Goal: Task Accomplishment & Management: Manage account settings

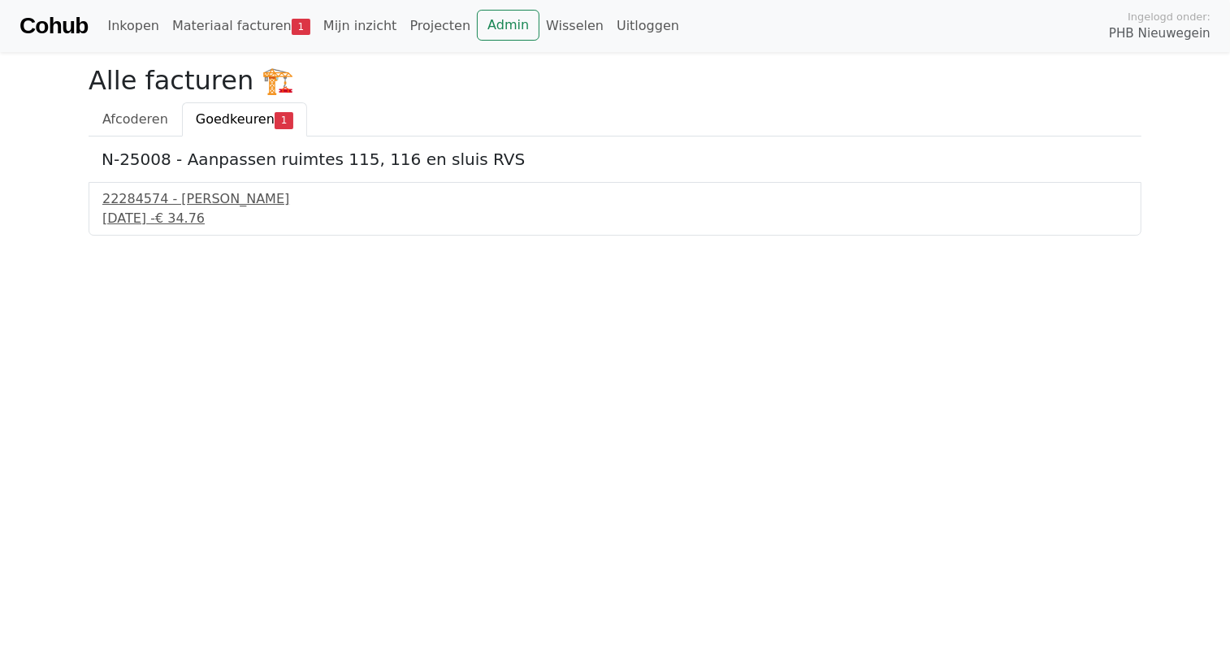
click at [42, 25] on link "Cohub" at bounding box center [53, 25] width 68 height 39
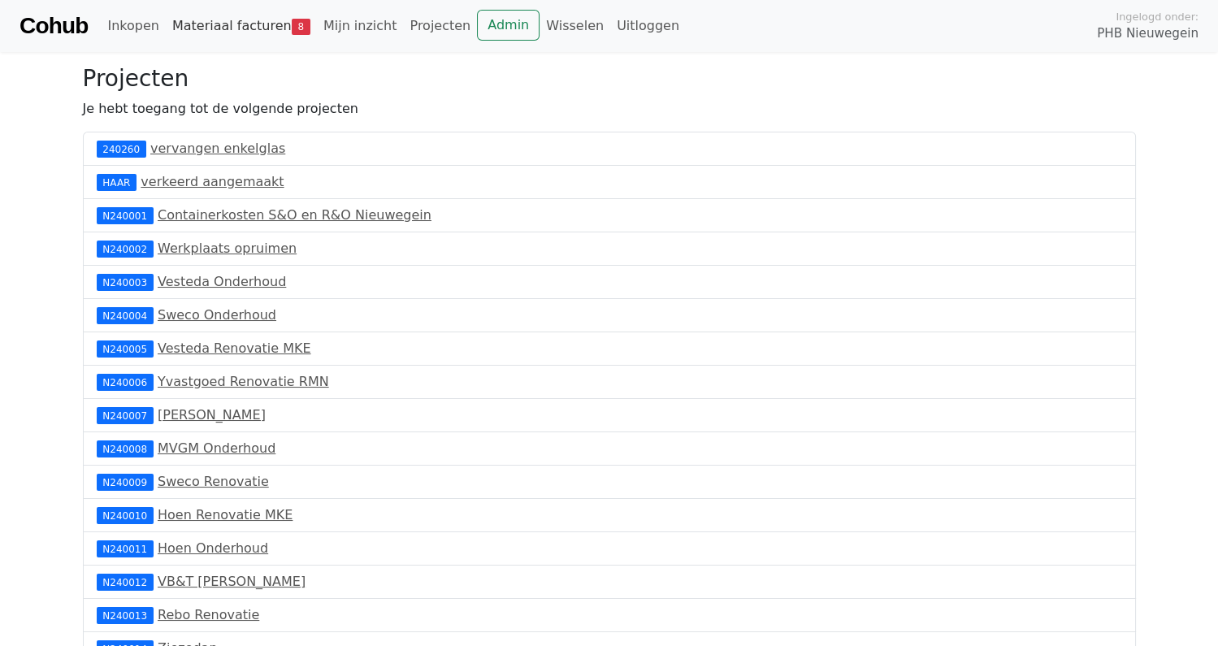
click at [228, 19] on link "Materiaal facturen 8" at bounding box center [241, 26] width 151 height 32
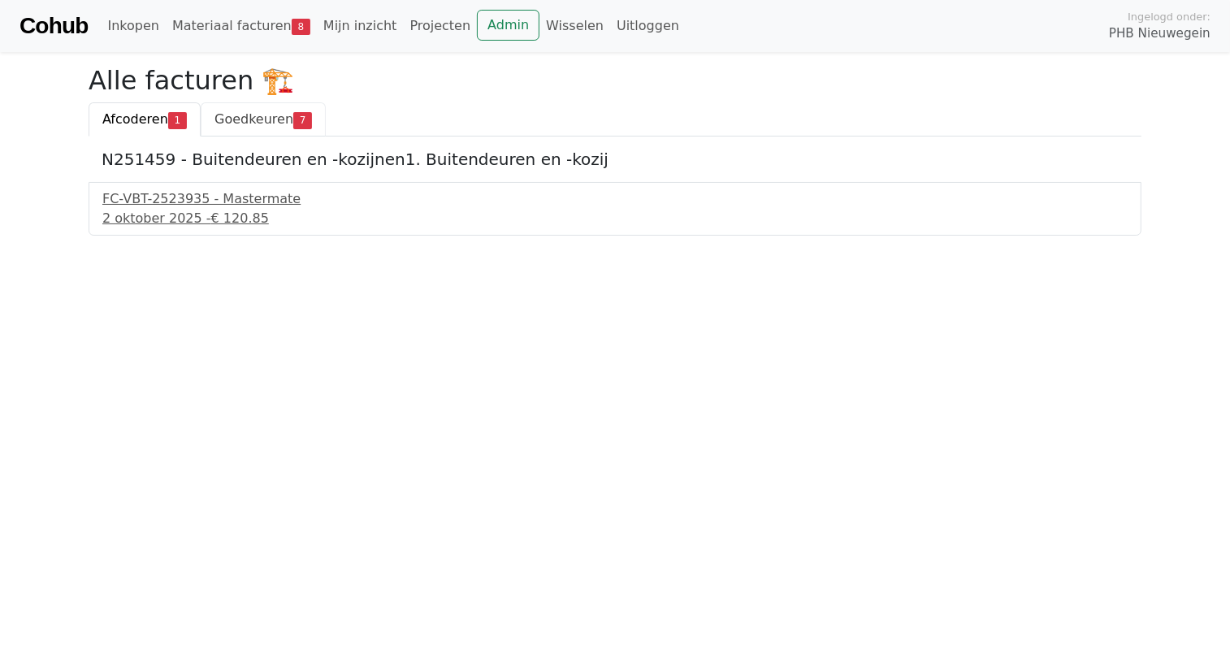
click at [253, 115] on span "Goedkeuren" at bounding box center [253, 118] width 79 height 15
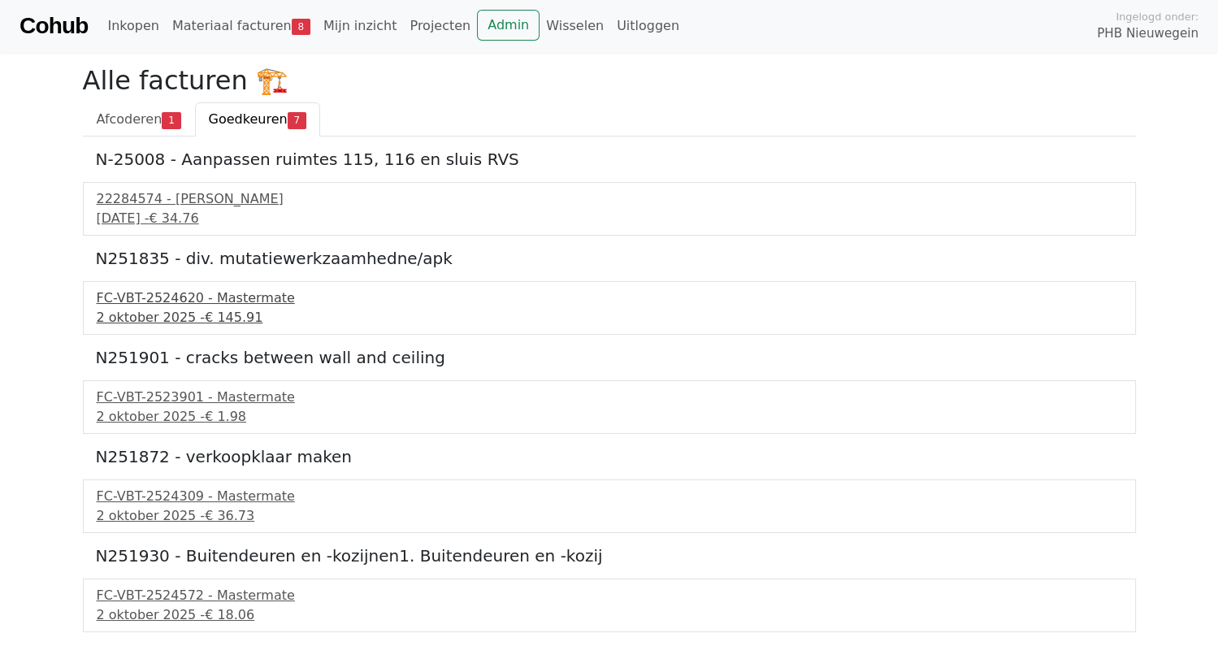
click at [149, 312] on div "2 oktober 2025 - € 145.91" at bounding box center [609, 317] width 1025 height 19
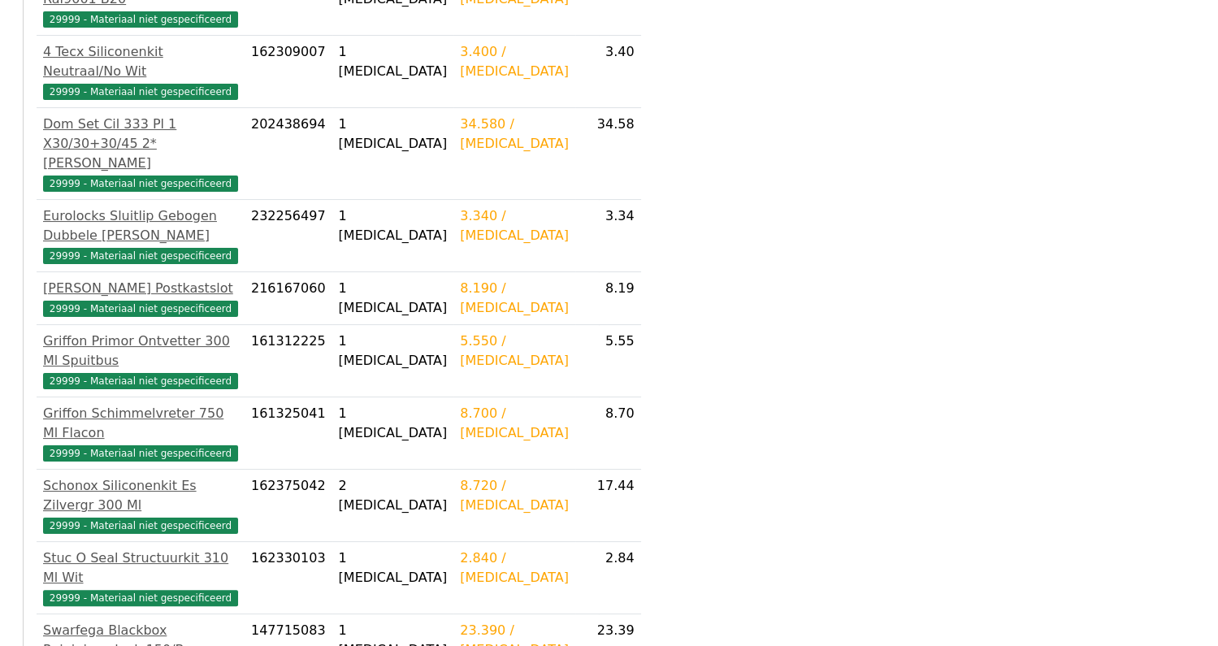
scroll to position [583, 0]
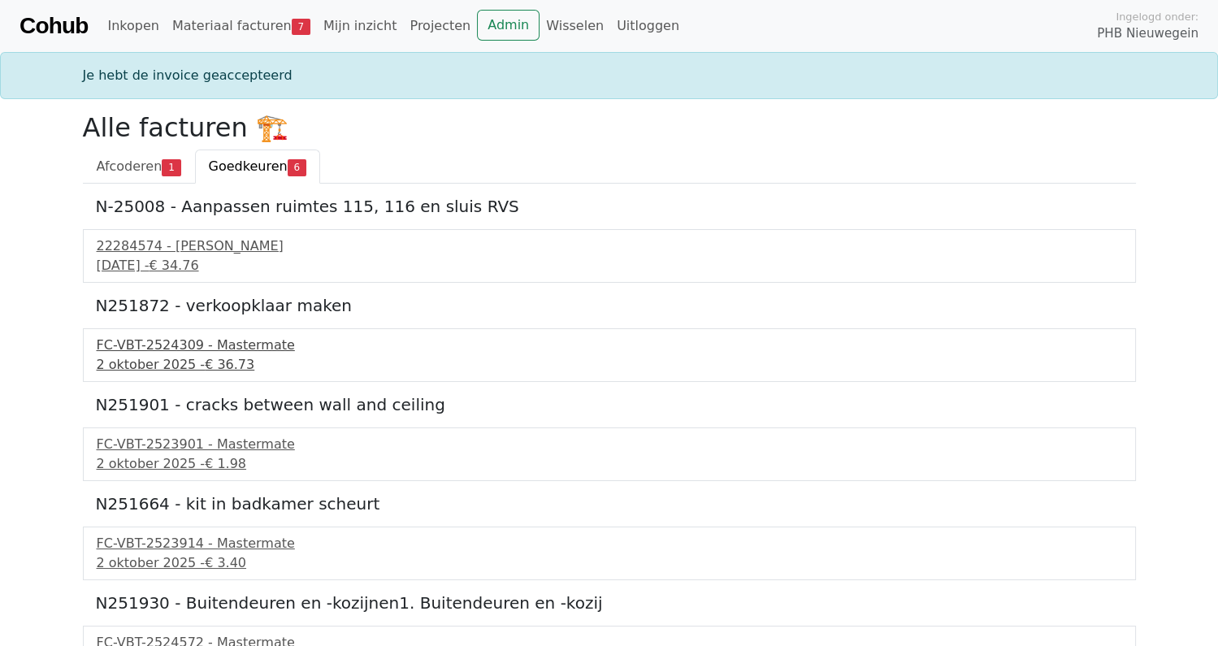
click at [189, 355] on div "2 oktober 2025 - € 36.73" at bounding box center [609, 364] width 1025 height 19
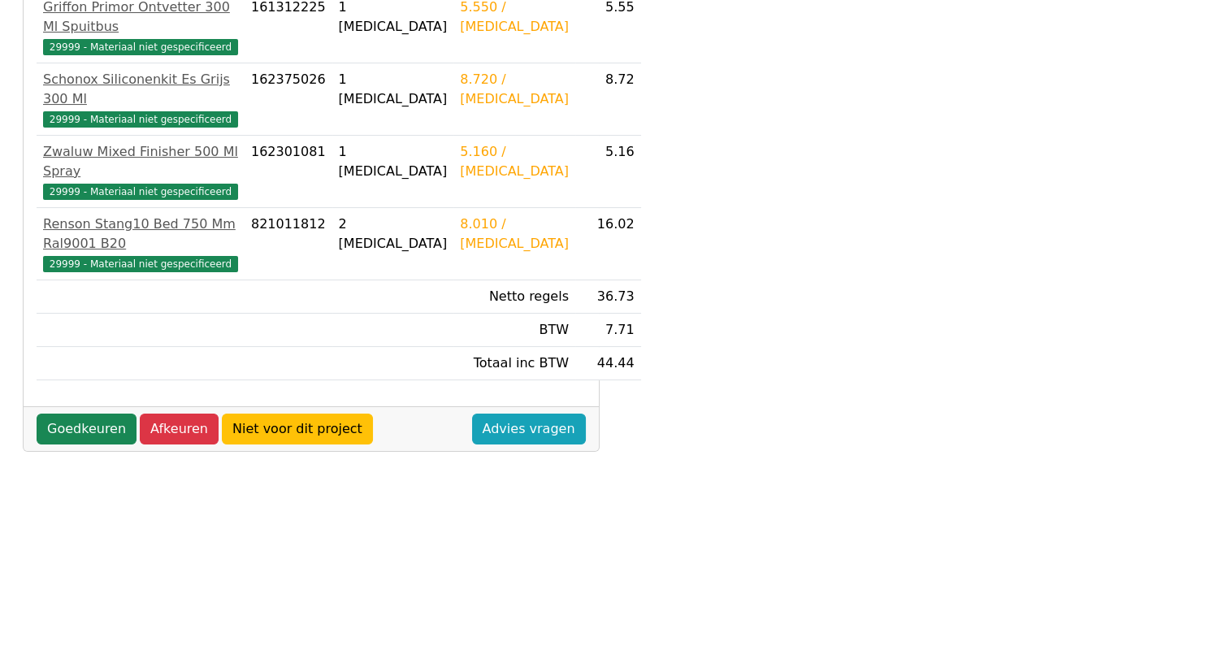
scroll to position [487, 0]
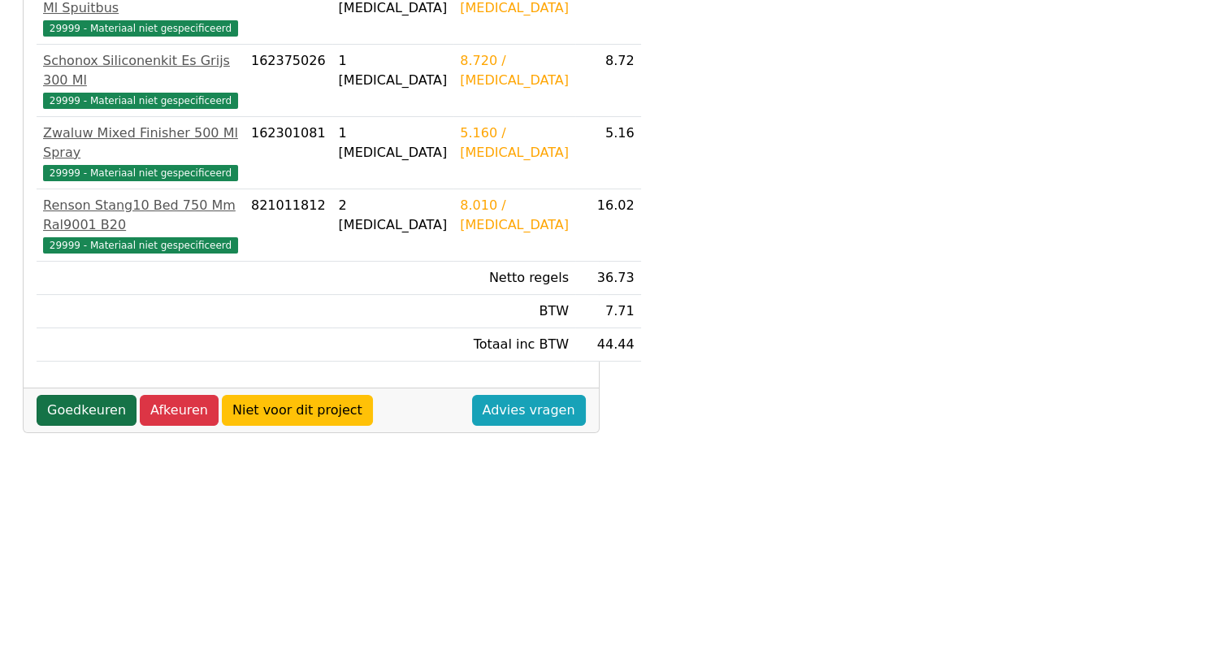
click at [103, 395] on link "Goedkeuren" at bounding box center [87, 410] width 100 height 31
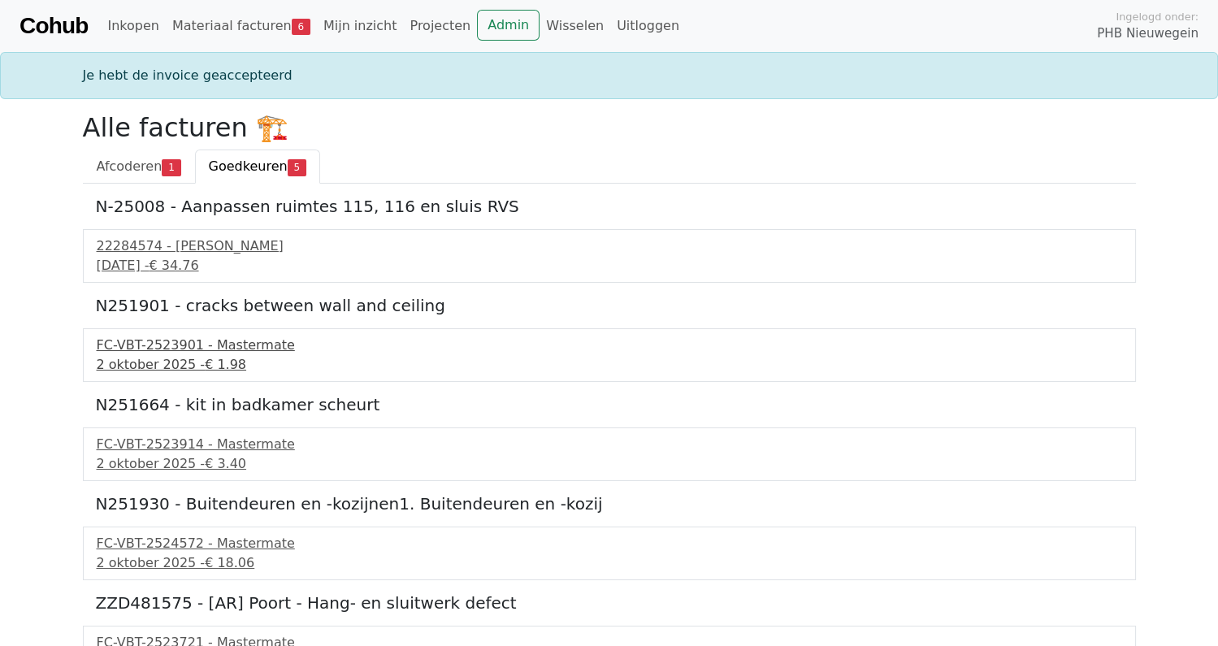
click at [158, 360] on div "2 oktober 2025 - € 1.98" at bounding box center [609, 364] width 1025 height 19
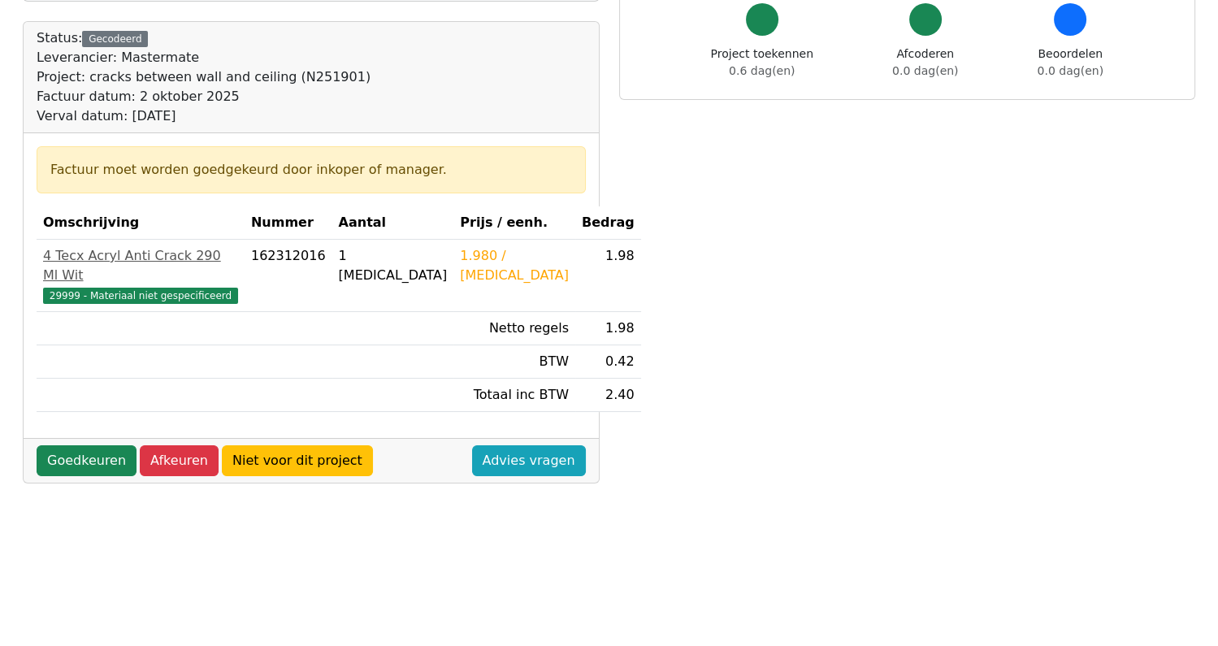
scroll to position [162, 0]
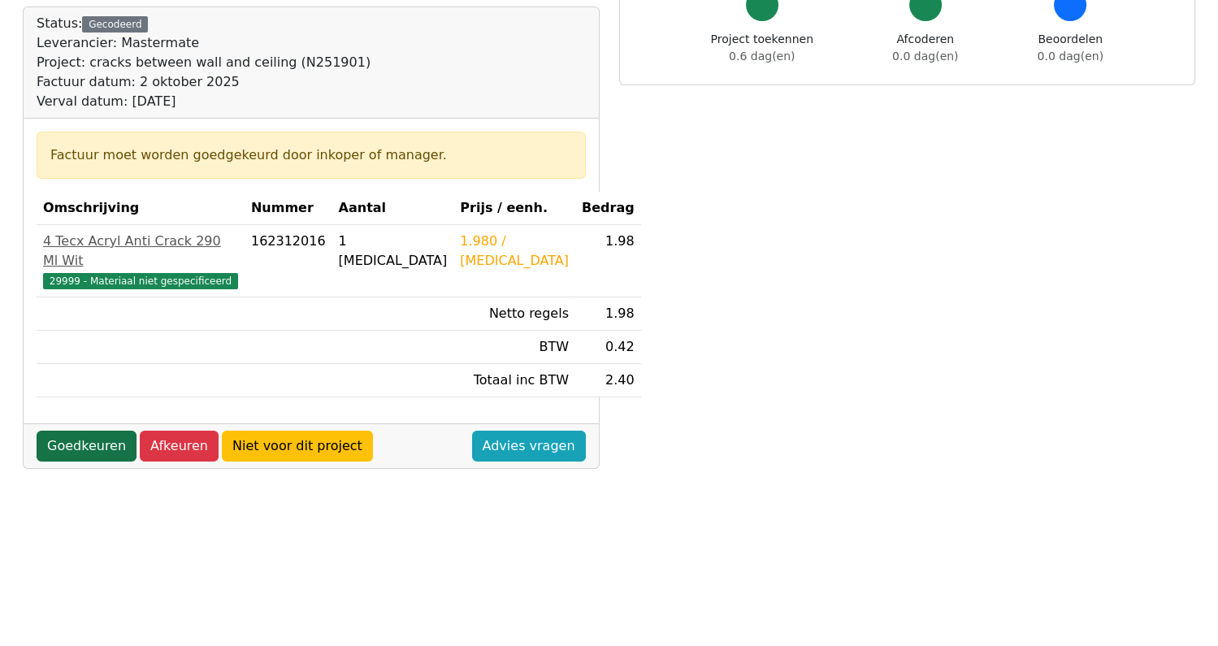
click at [80, 433] on link "Goedkeuren" at bounding box center [87, 446] width 100 height 31
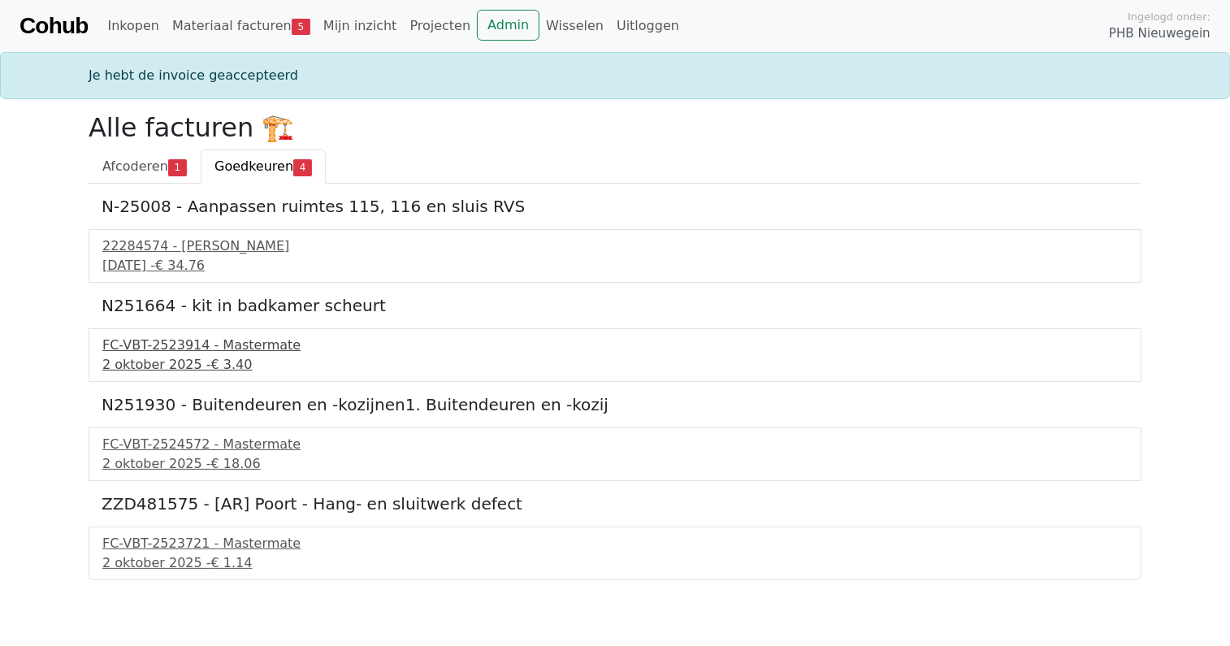
click at [200, 355] on div "2 oktober 2025 - € 3.40" at bounding box center [614, 364] width 1025 height 19
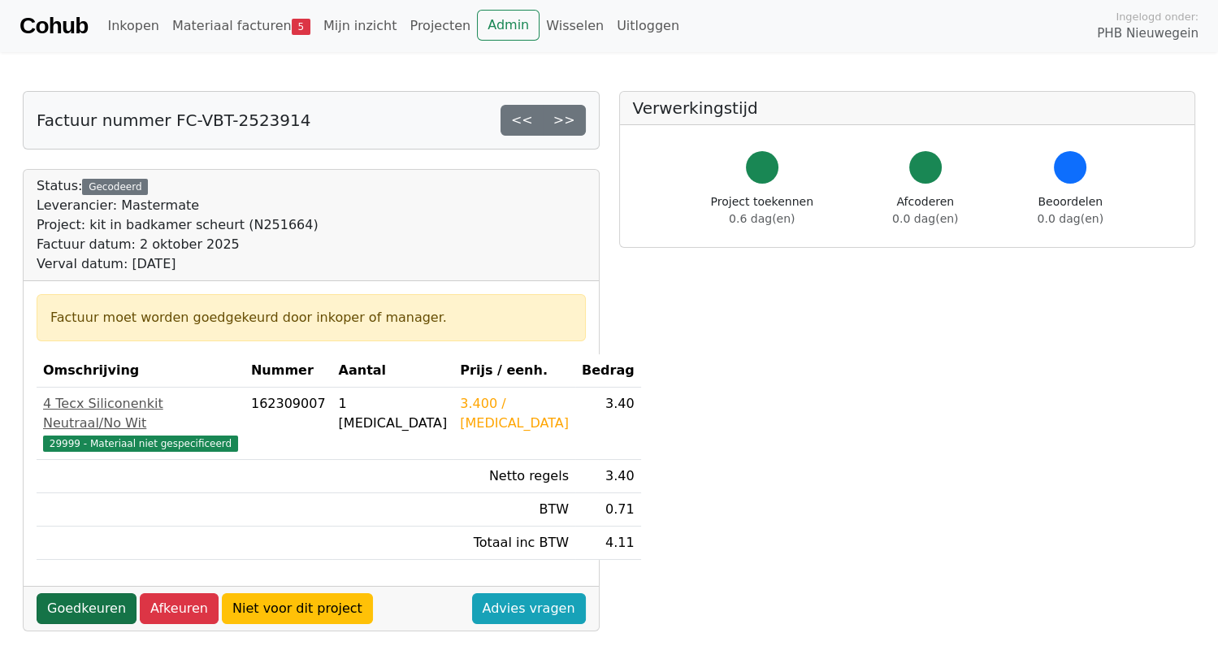
click at [76, 595] on link "Goedkeuren" at bounding box center [87, 608] width 100 height 31
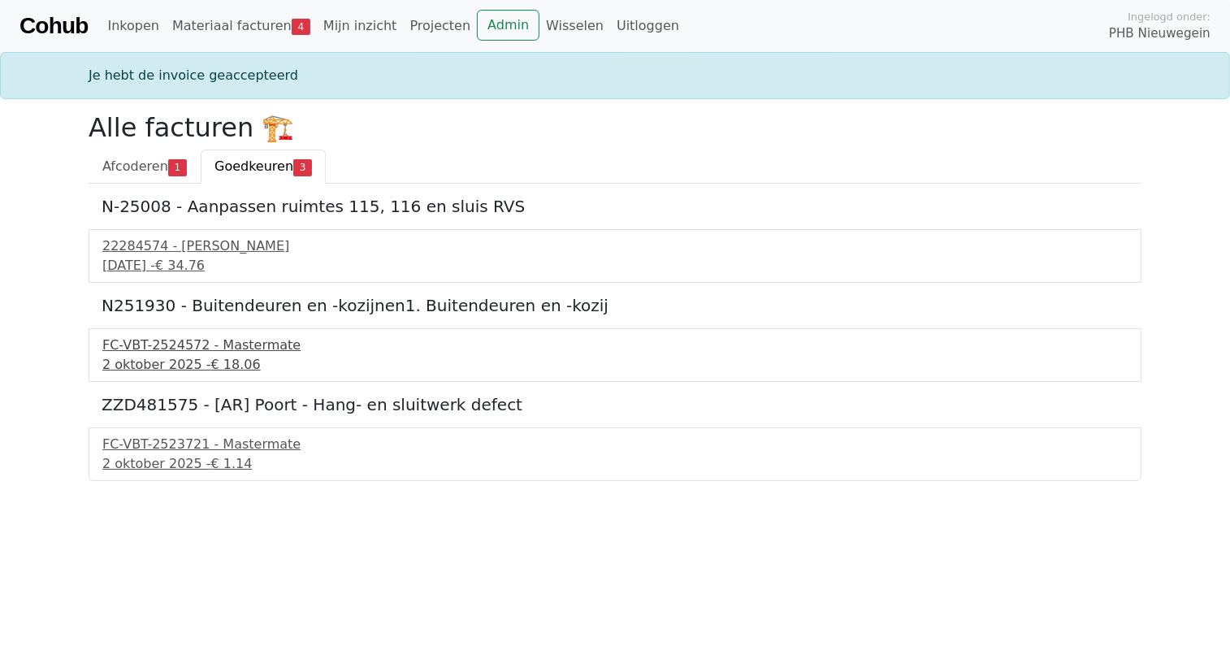
click at [184, 351] on div "FC-VBT-2524572 - Mastermate" at bounding box center [614, 344] width 1025 height 19
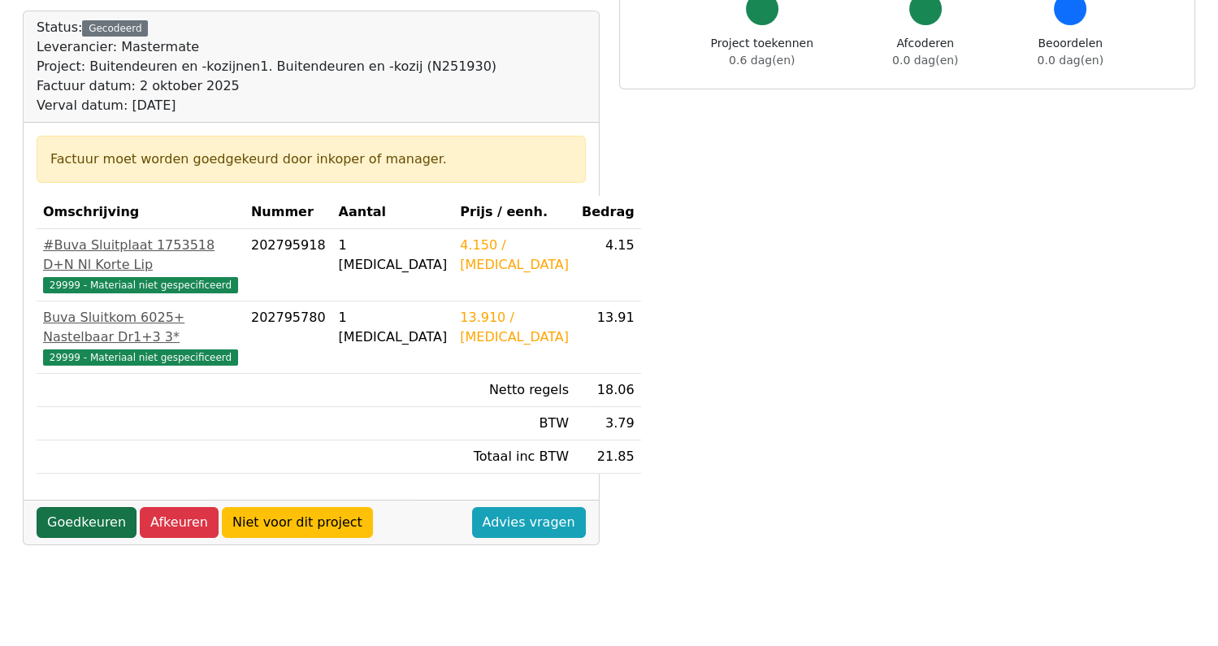
scroll to position [162, 0]
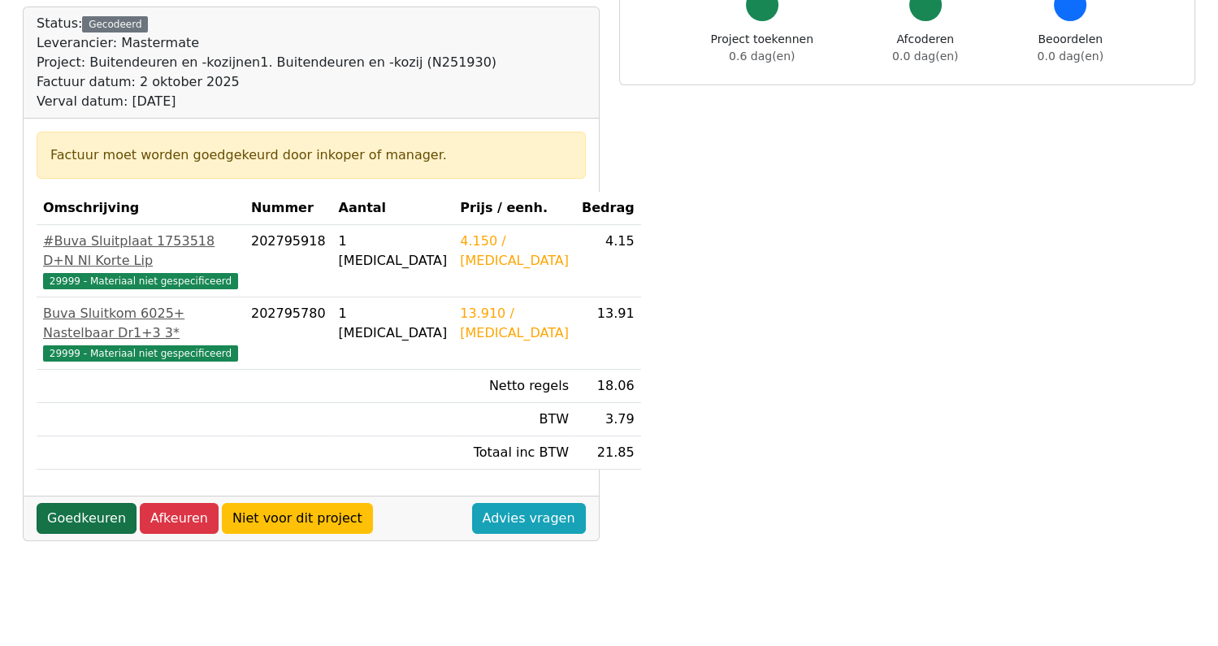
click at [93, 503] on link "Goedkeuren" at bounding box center [87, 518] width 100 height 31
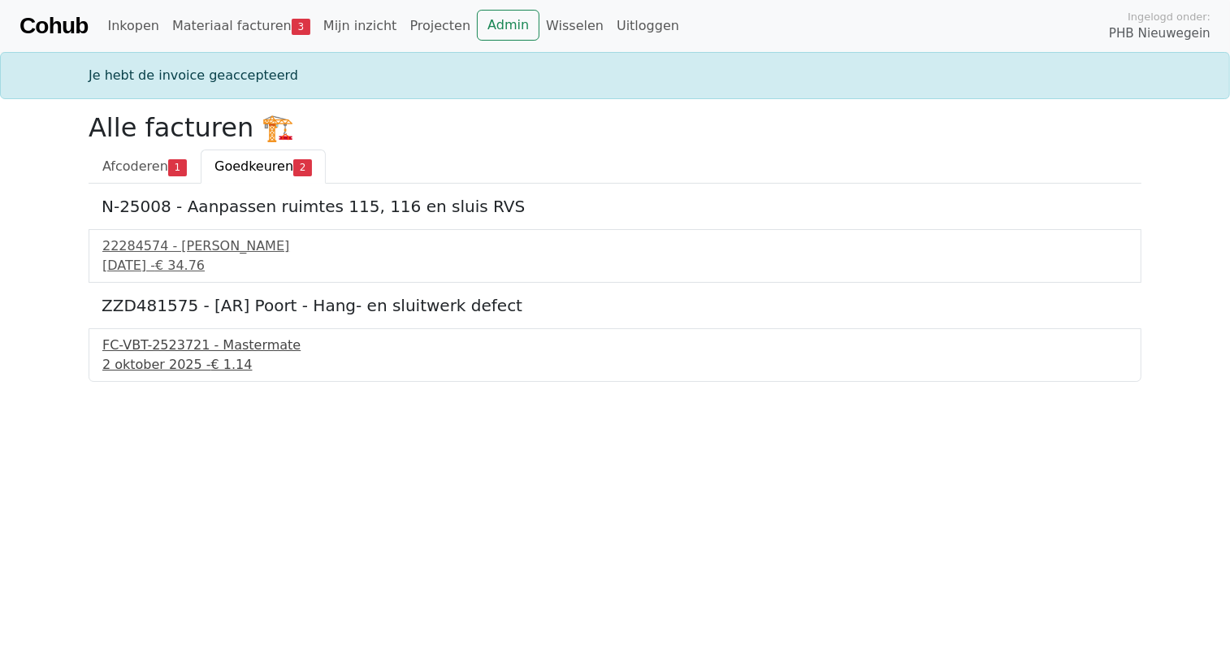
click at [163, 369] on div "2 oktober 2025 - € 1.14" at bounding box center [614, 364] width 1025 height 19
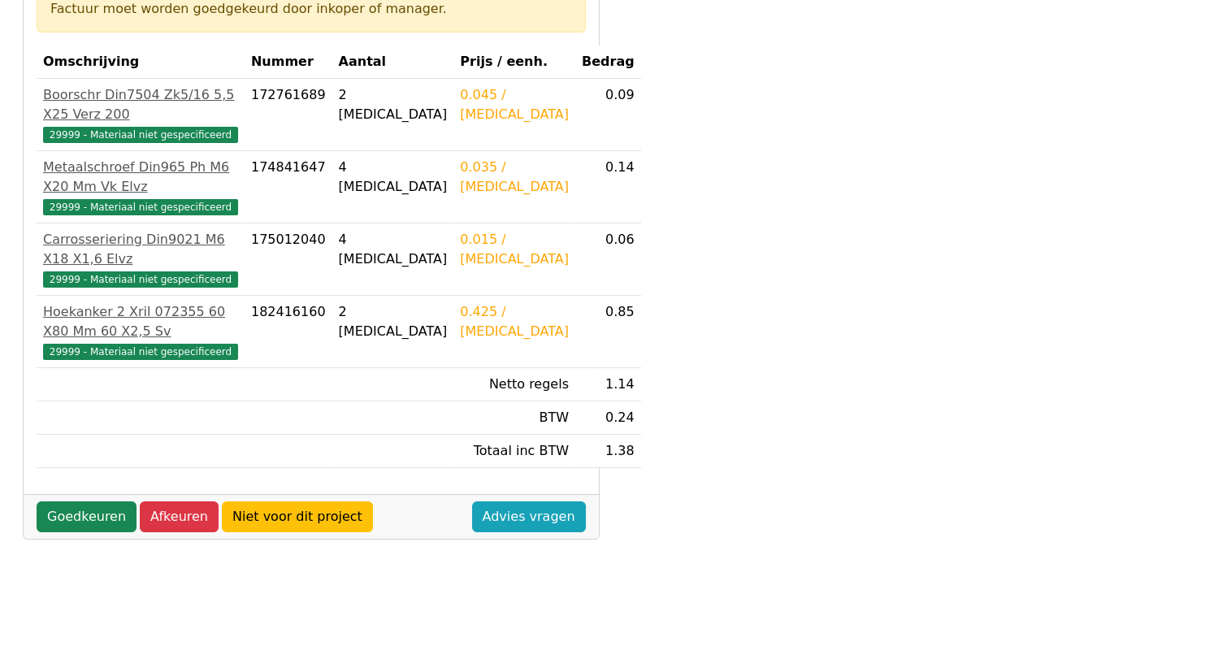
scroll to position [325, 0]
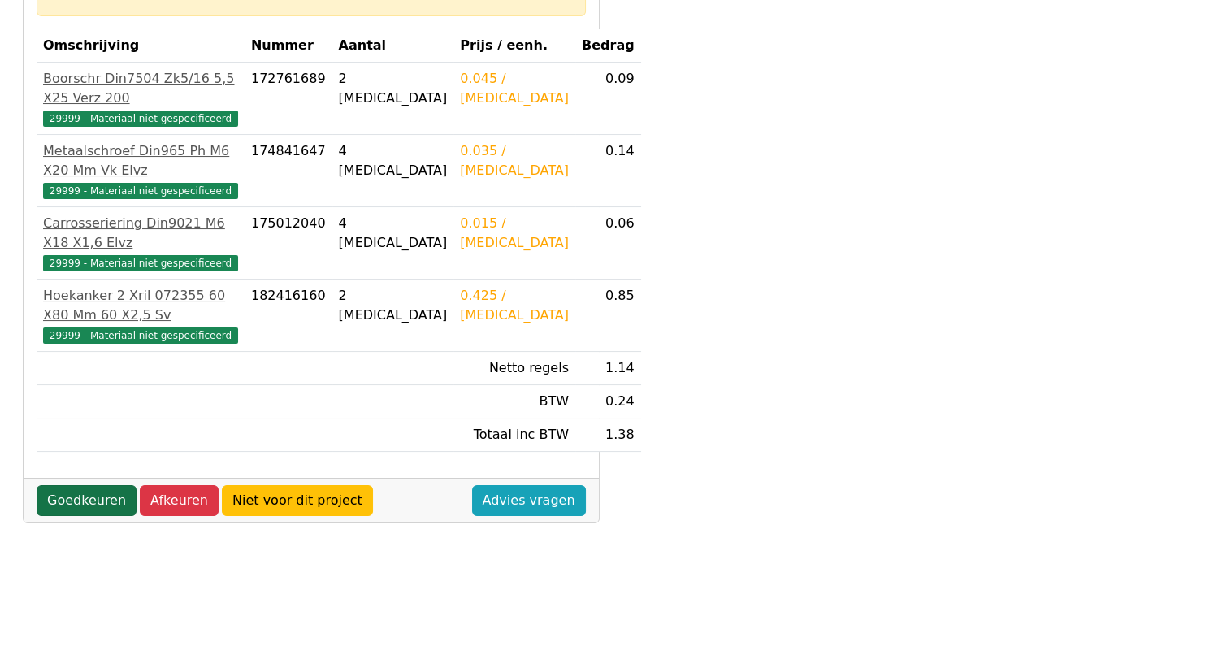
click at [89, 485] on link "Goedkeuren" at bounding box center [87, 500] width 100 height 31
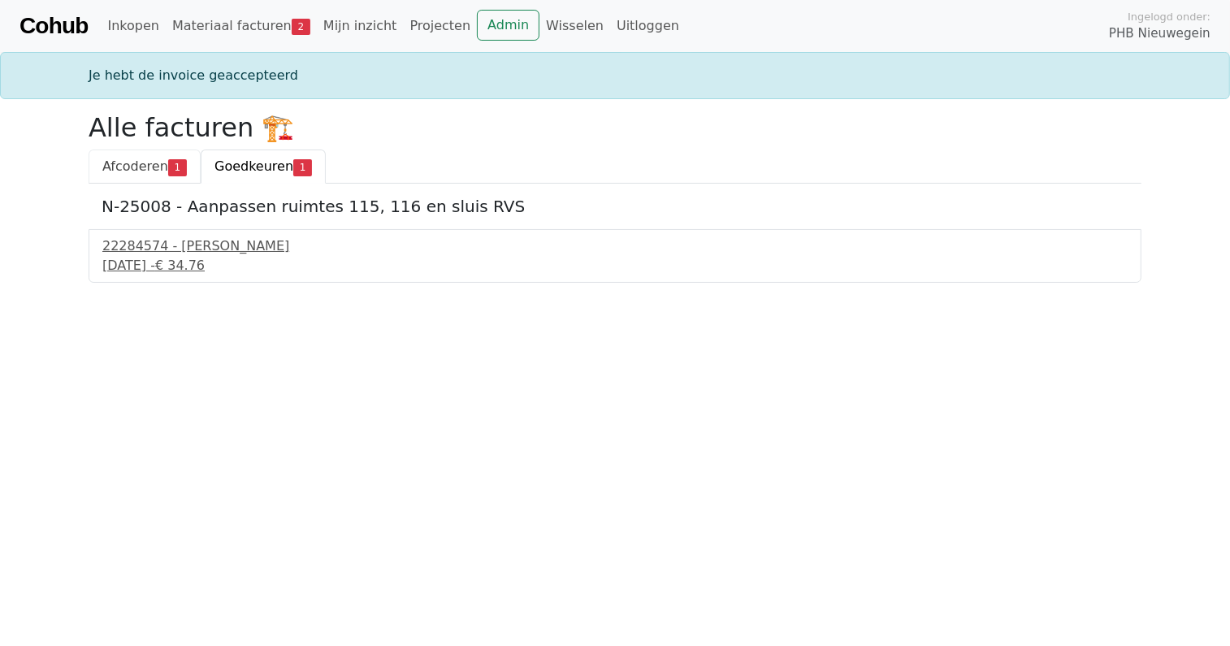
click at [110, 170] on span "Afcoderen" at bounding box center [135, 165] width 66 height 15
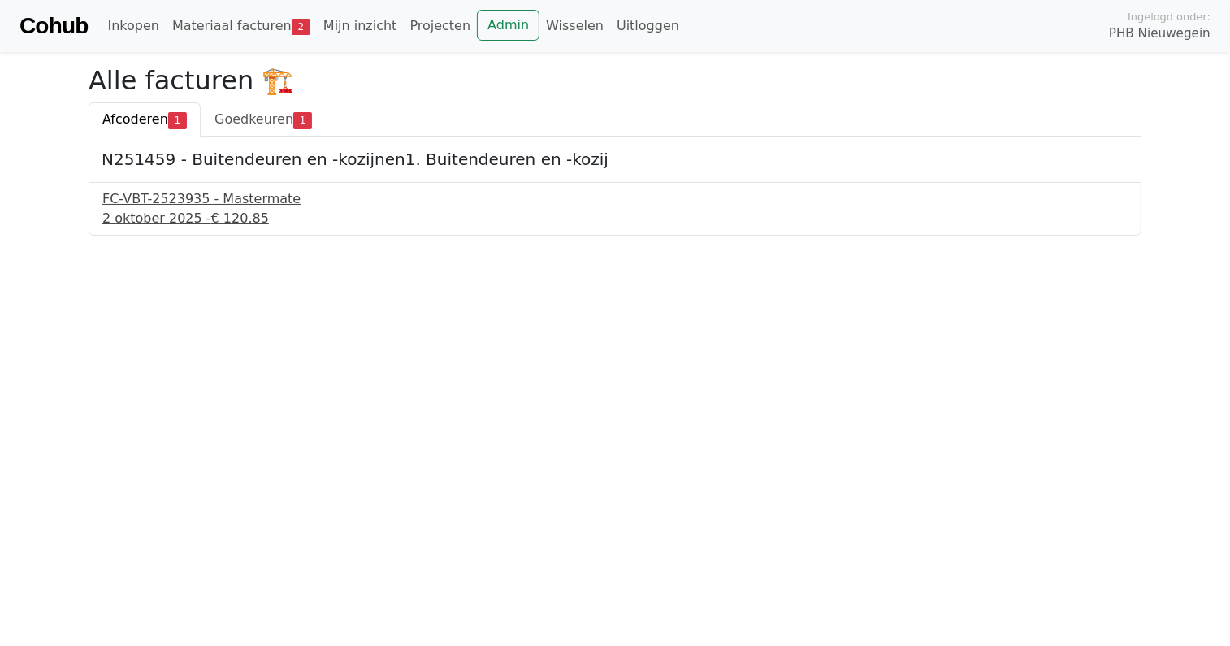
click at [142, 196] on div "FC-VBT-2523935 - Mastermate" at bounding box center [614, 198] width 1025 height 19
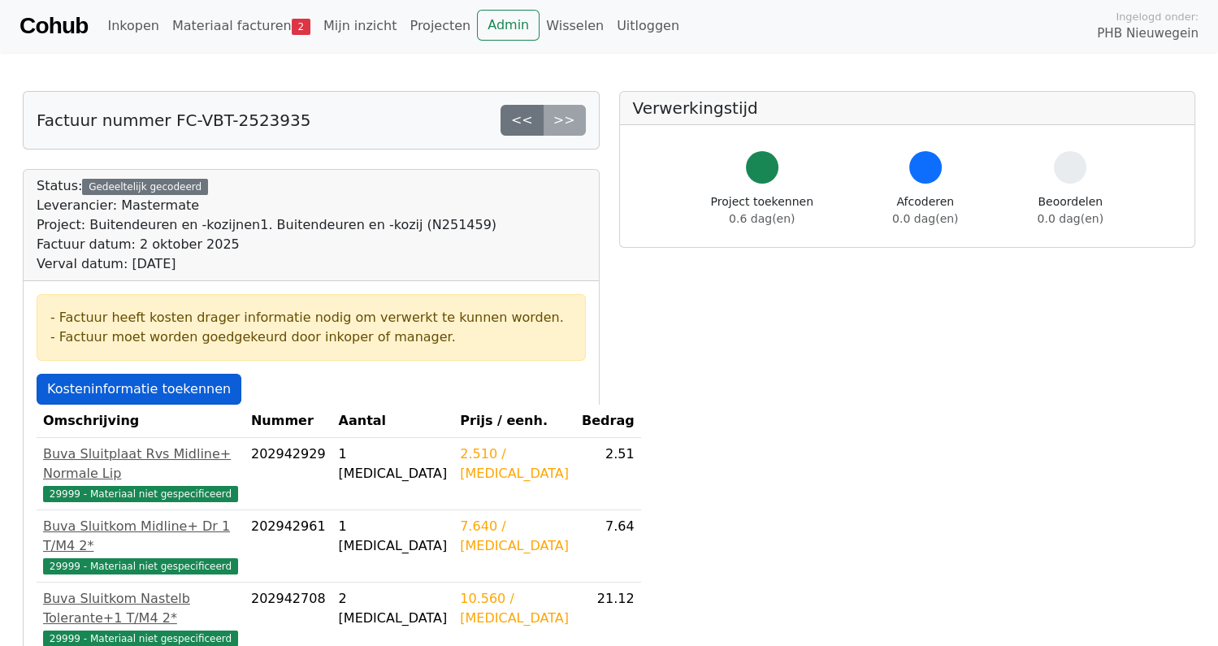
click at [149, 392] on link "Kosteninformatie toekennen" at bounding box center [139, 389] width 205 height 31
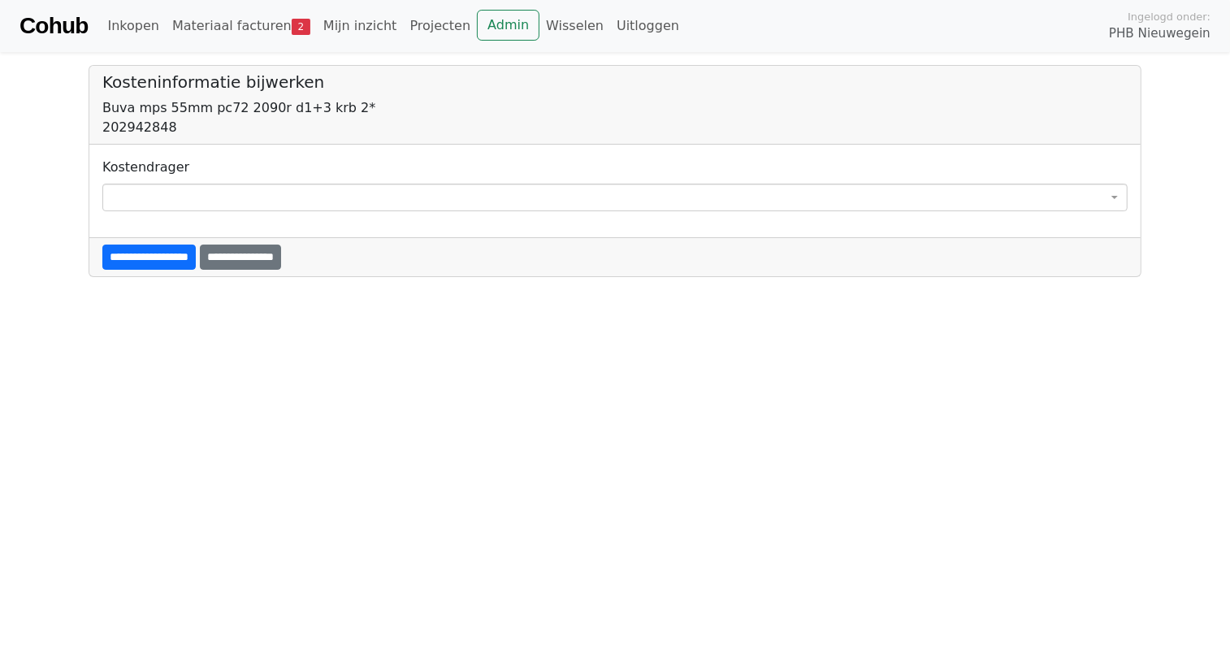
click at [383, 188] on span at bounding box center [614, 198] width 1025 height 28
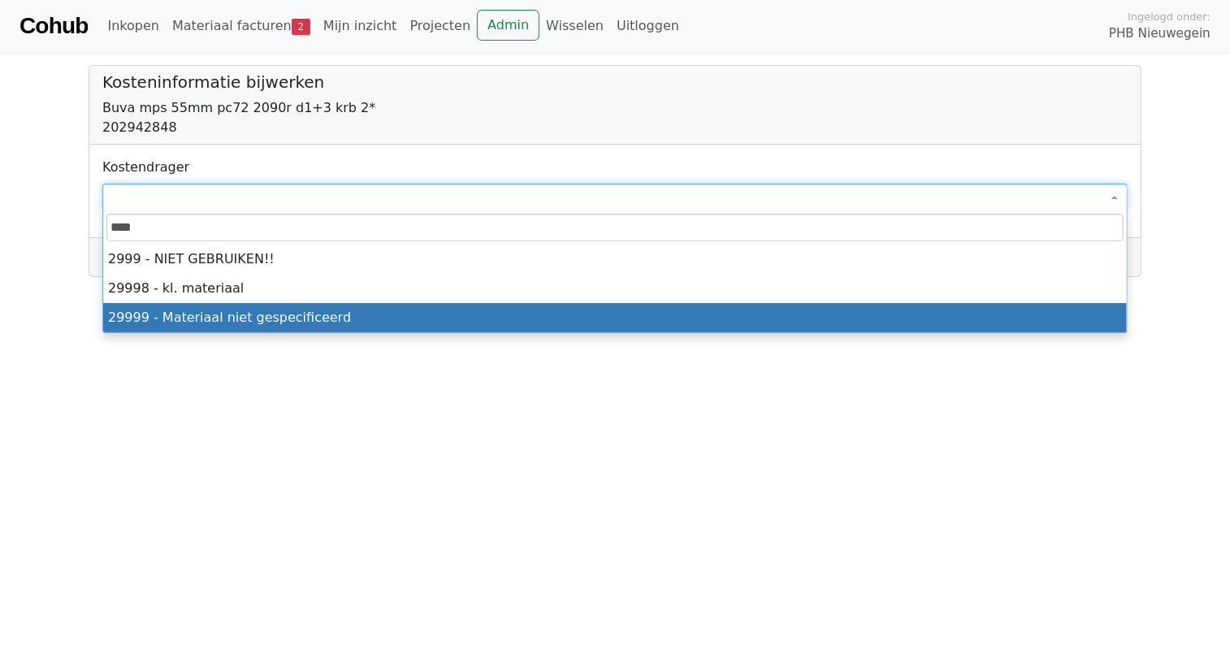
type input "****"
select select "****"
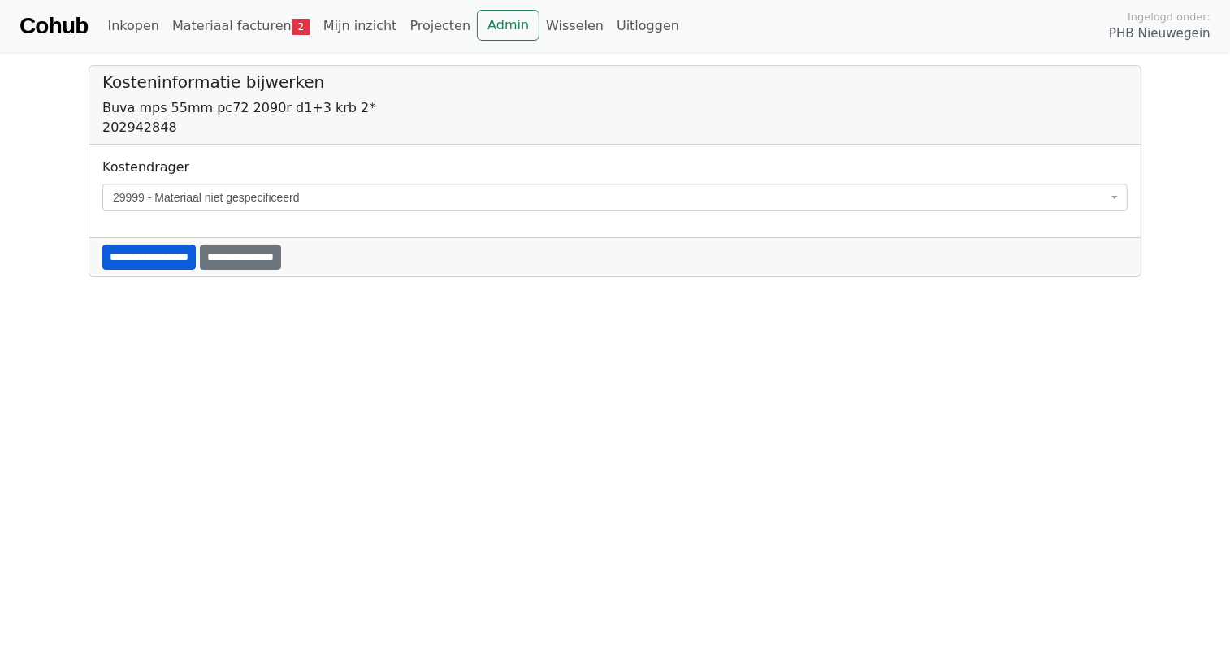
click at [158, 260] on input "**********" at bounding box center [148, 257] width 93 height 25
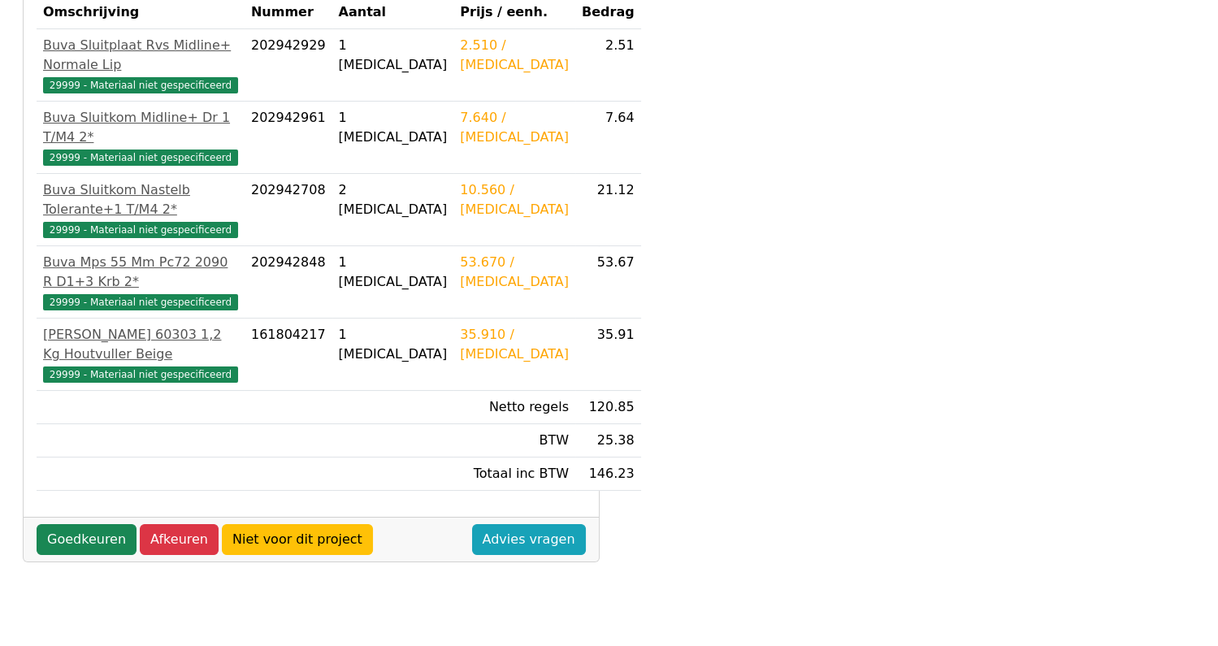
scroll to position [405, 0]
click at [99, 524] on link "Goedkeuren" at bounding box center [87, 539] width 100 height 31
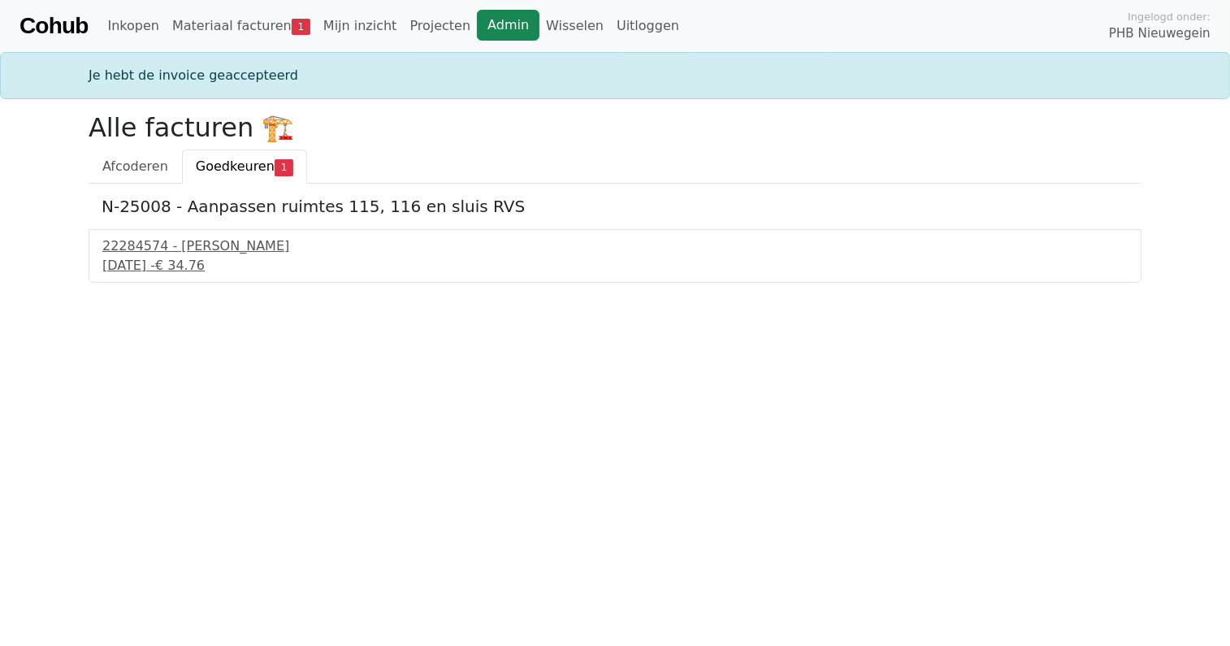
click at [477, 33] on link "Admin" at bounding box center [508, 25] width 63 height 31
